Goal: Information Seeking & Learning: Find specific fact

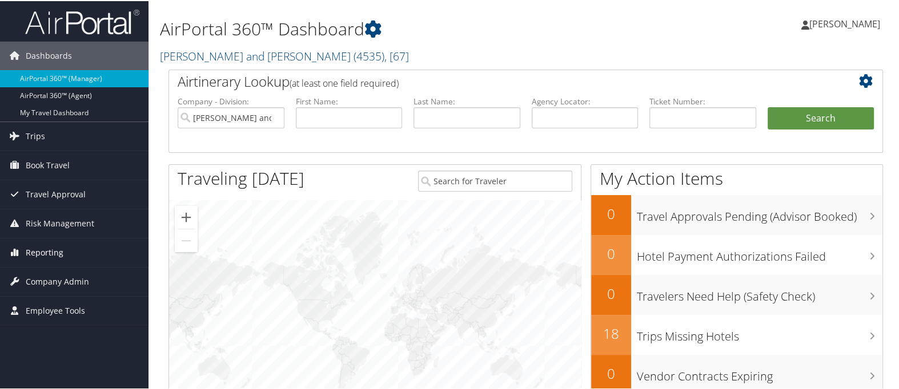
click at [82, 250] on link "Reporting" at bounding box center [74, 252] width 148 height 29
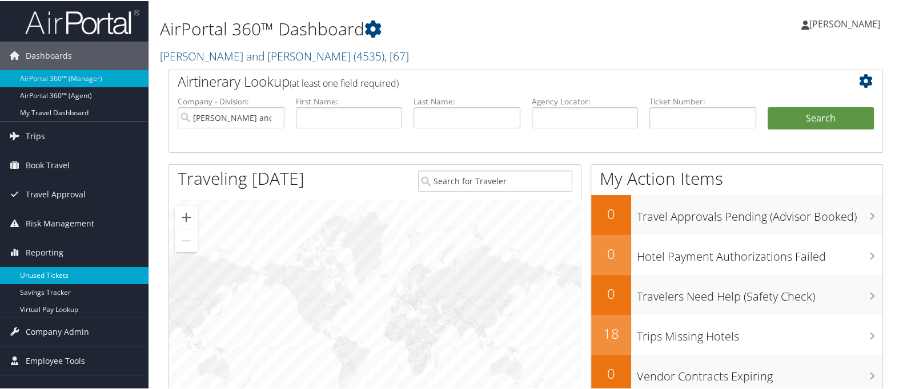
click at [63, 274] on link "Unused Tickets" at bounding box center [74, 274] width 148 height 17
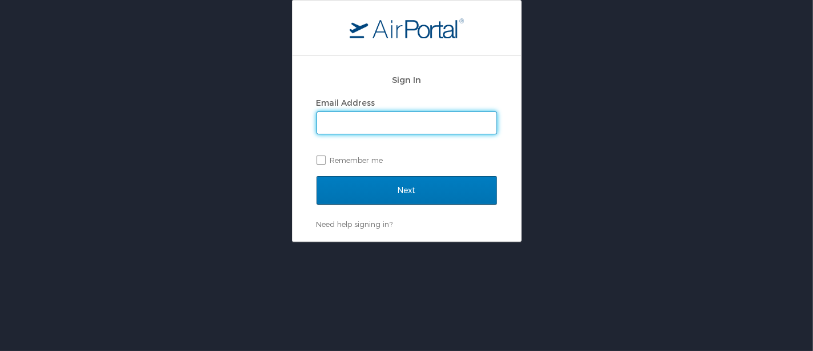
type input "karina.alvarado@cbtravel.com"
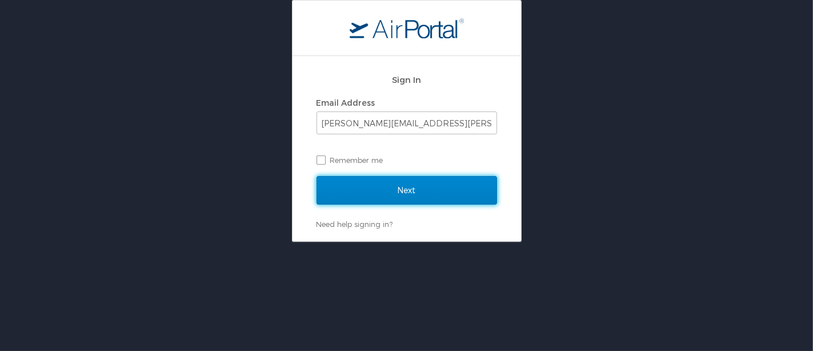
click at [427, 192] on input "Next" at bounding box center [406, 190] width 180 height 29
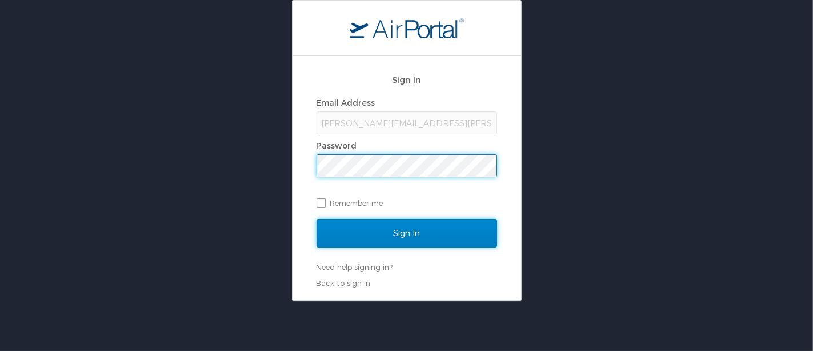
click at [403, 232] on input "Sign In" at bounding box center [406, 233] width 180 height 29
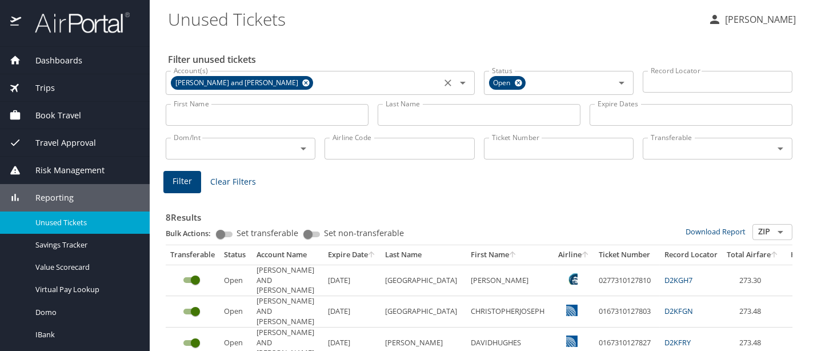
click at [302, 80] on icon at bounding box center [305, 82] width 7 height 7
click at [292, 82] on input "Account(s)" at bounding box center [303, 81] width 268 height 15
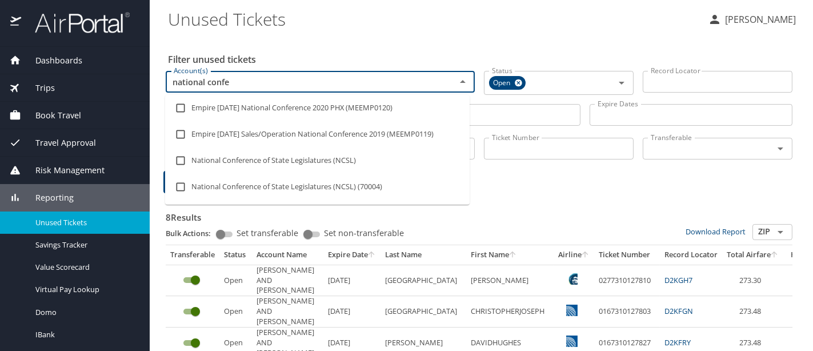
type input "national confer"
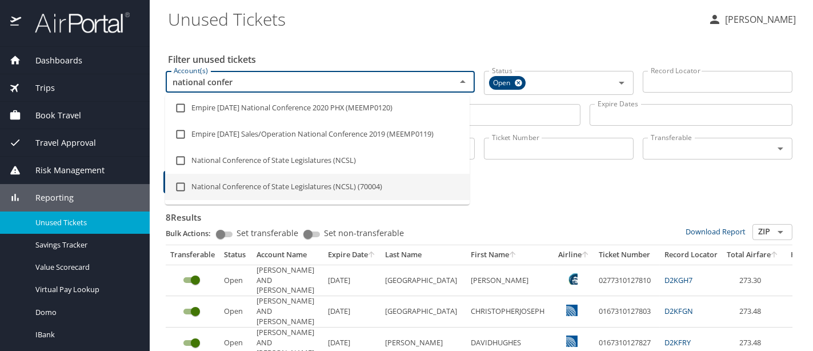
click at [283, 183] on li "National Conference of State Legislatures (NCSL) (70004)" at bounding box center [317, 187] width 304 height 26
checkbox input "true"
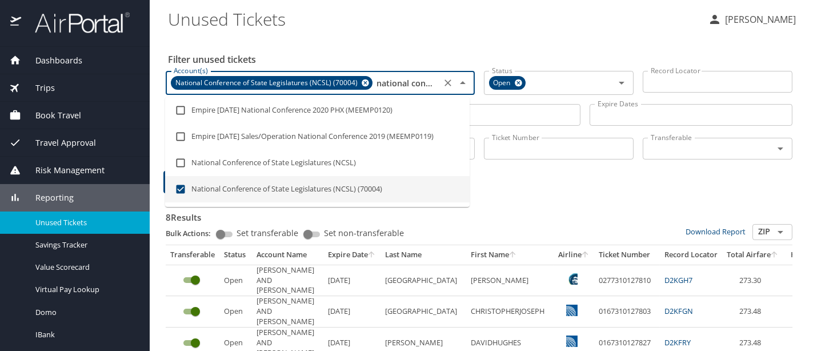
type input "national confer"
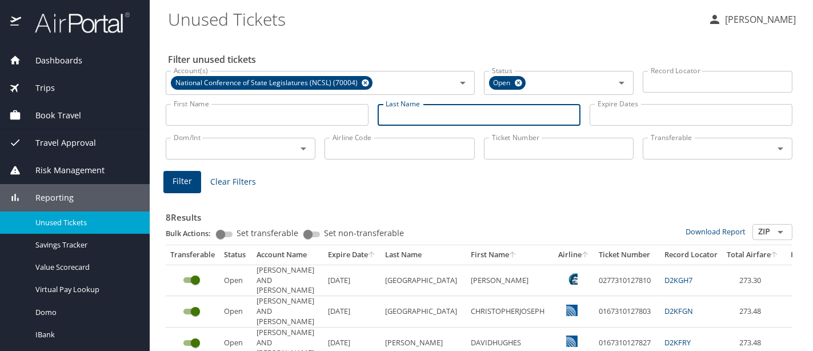
click at [441, 112] on input "Last Name" at bounding box center [478, 115] width 203 height 22
type input "morgan"
click at [184, 183] on span "Filter" at bounding box center [181, 181] width 19 height 14
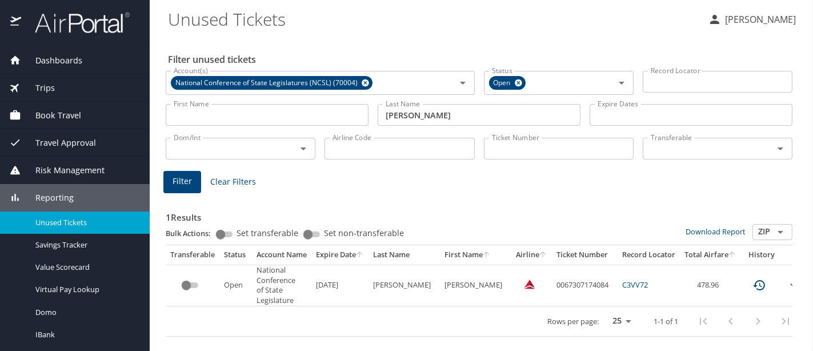
click at [552, 278] on td "0067307174084" at bounding box center [585, 285] width 66 height 42
copy td "0067307174084"
